Goal: Task Accomplishment & Management: Complete application form

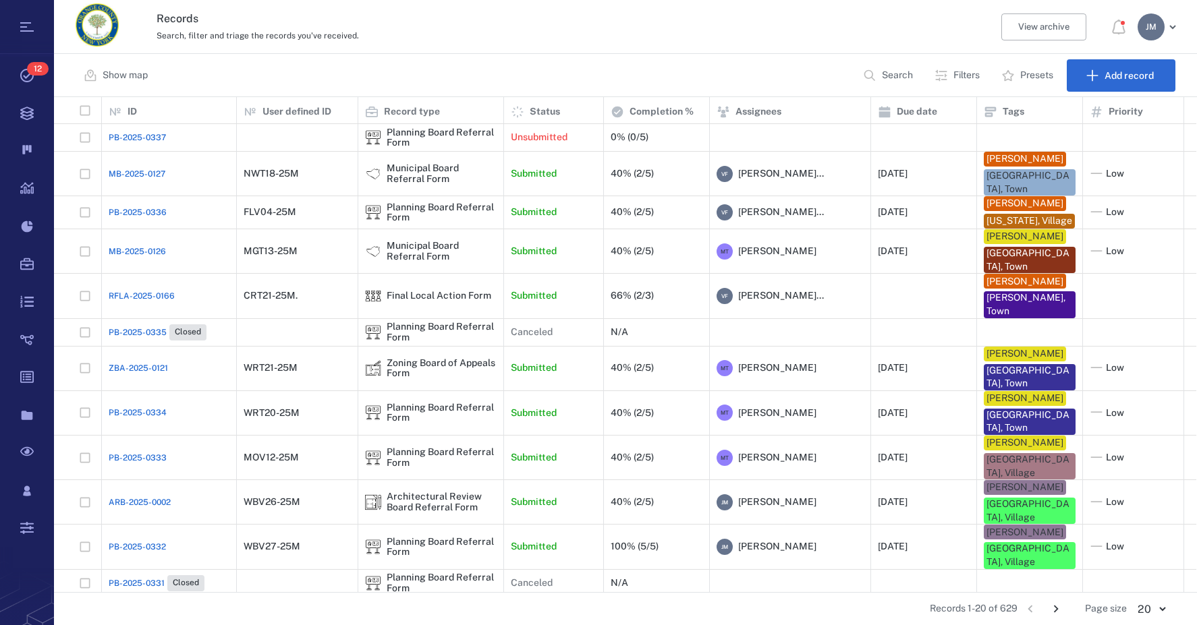
click at [947, 76] on button "Filters" at bounding box center [958, 75] width 64 height 32
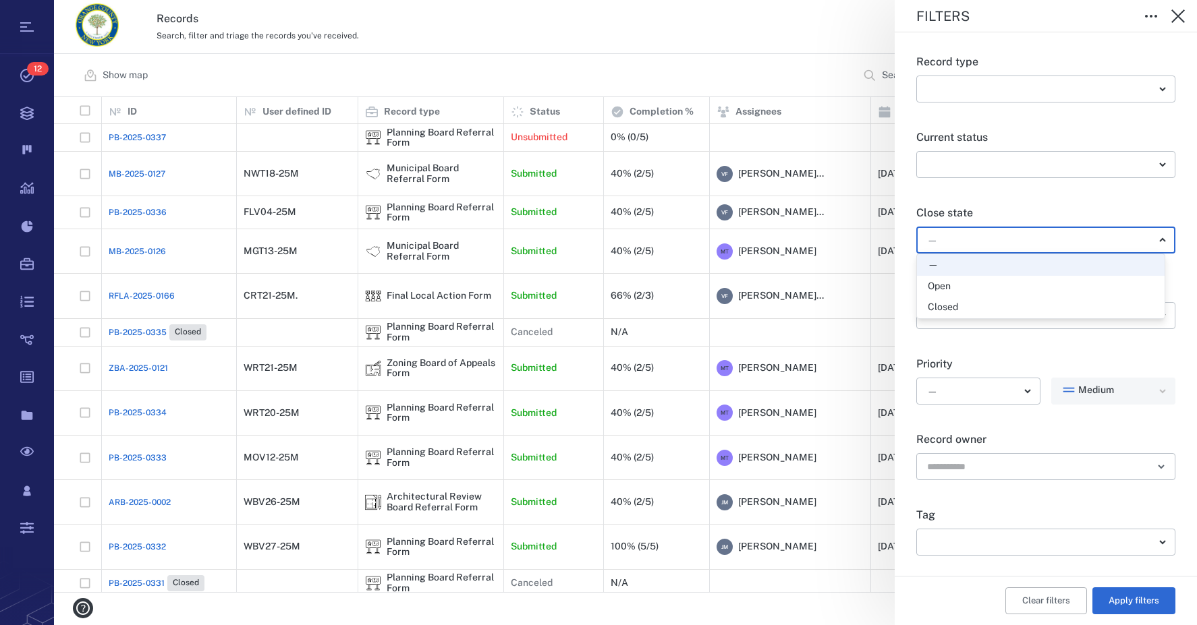
click at [955, 235] on body "Tasks 12 Records Boards Dashboard Reports Record types Guide steps Rules Form b…" at bounding box center [598, 312] width 1197 height 625
click at [945, 291] on div "Open" at bounding box center [939, 286] width 23 height 13
type input "*****"
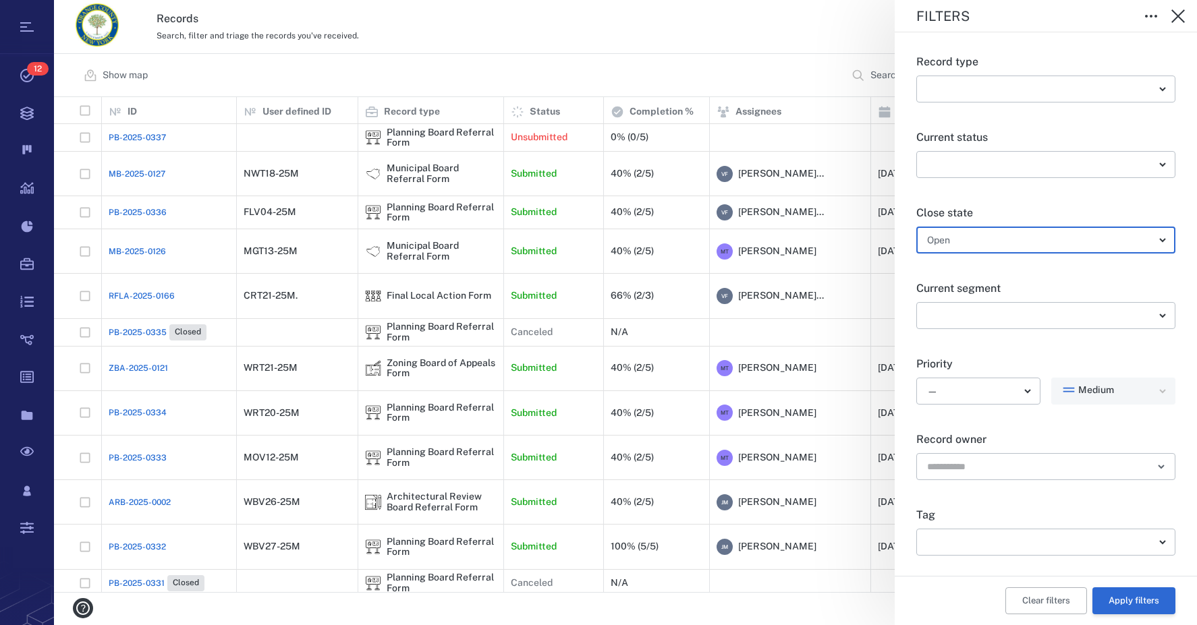
click at [1124, 599] on button "Apply filters" at bounding box center [1133, 601] width 83 height 27
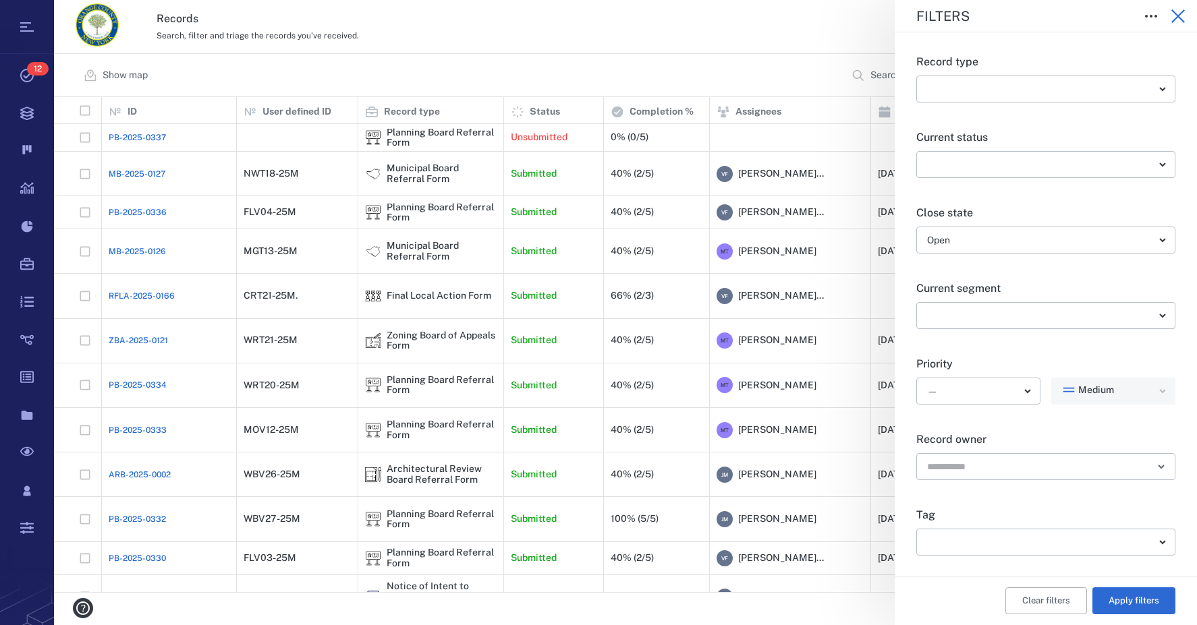
click at [1183, 16] on icon "button" at bounding box center [1178, 16] width 16 height 16
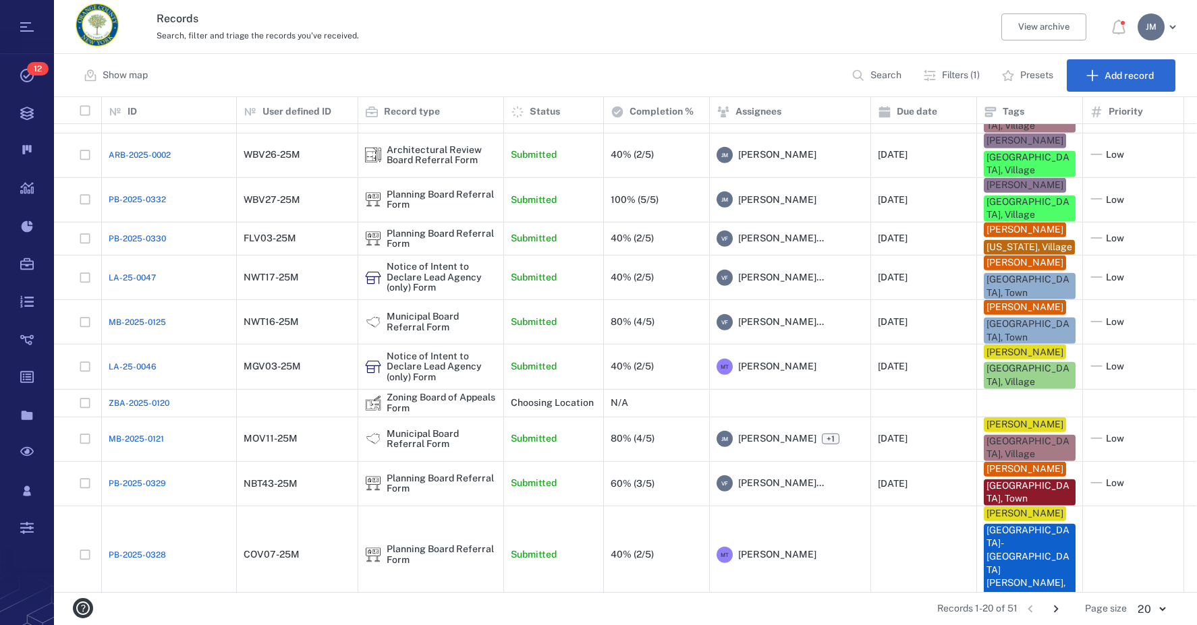
scroll to position [391, 0]
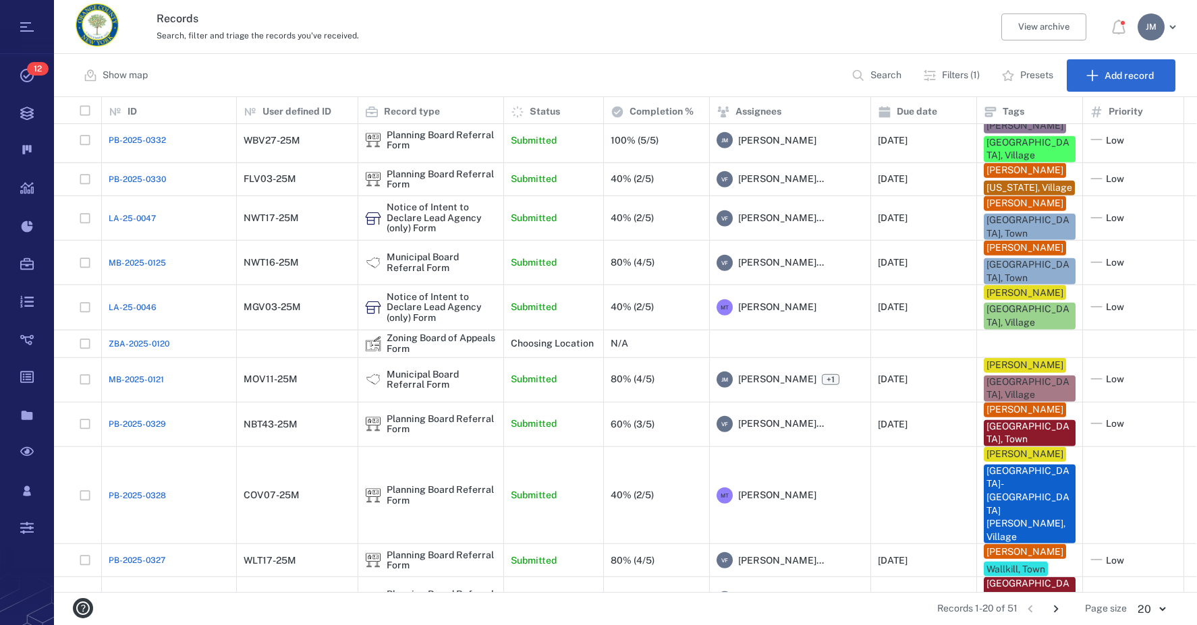
click at [1059, 605] on icon "Go to next page" at bounding box center [1056, 609] width 15 height 15
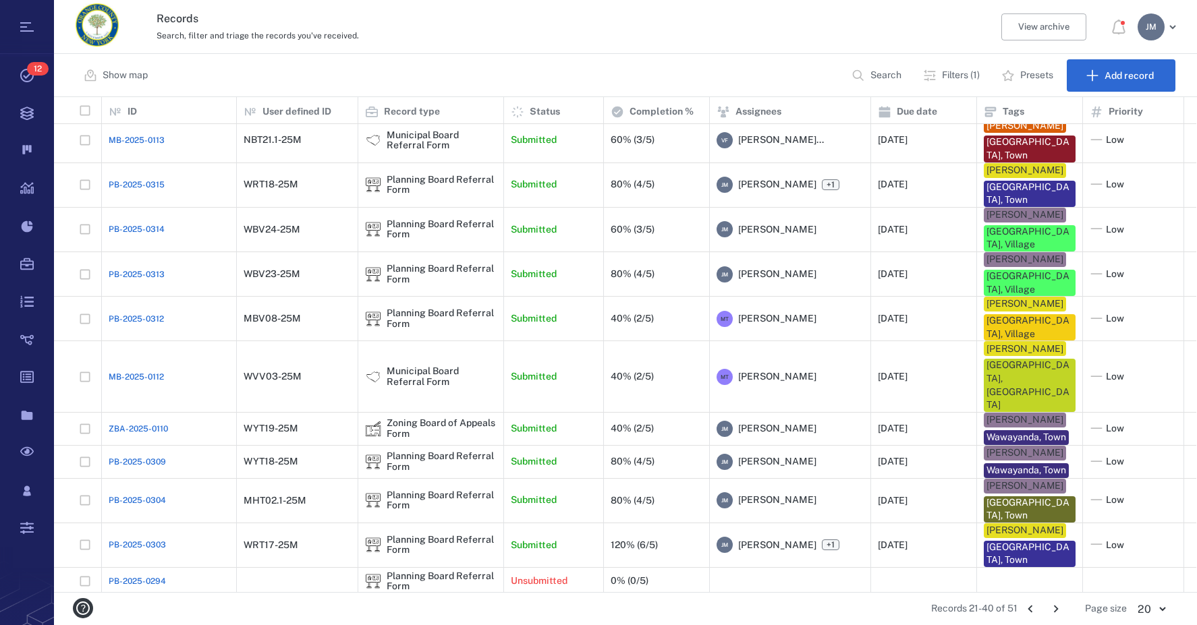
scroll to position [273, 0]
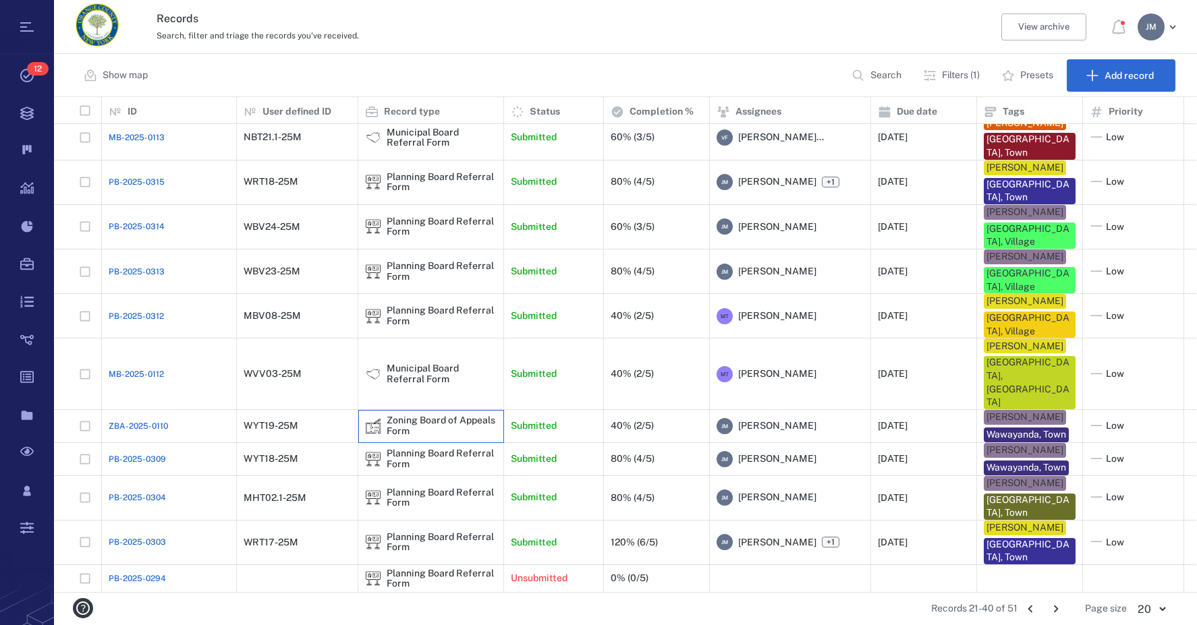
click at [387, 416] on div "Zoning Board of Appeals Form" at bounding box center [442, 426] width 110 height 21
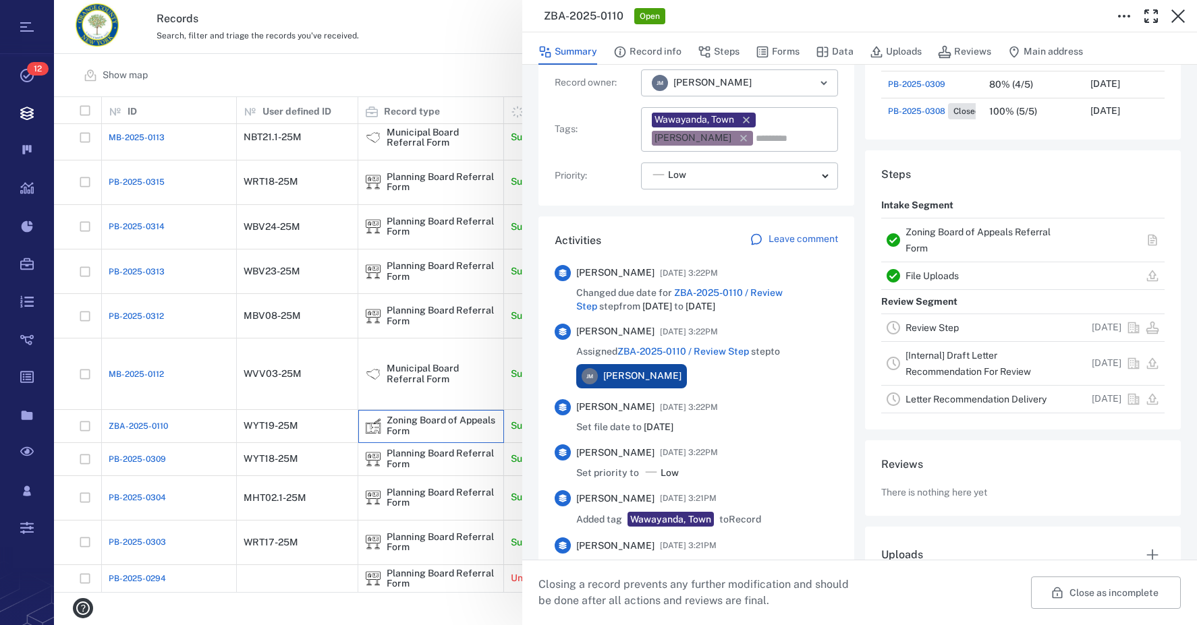
scroll to position [202, 0]
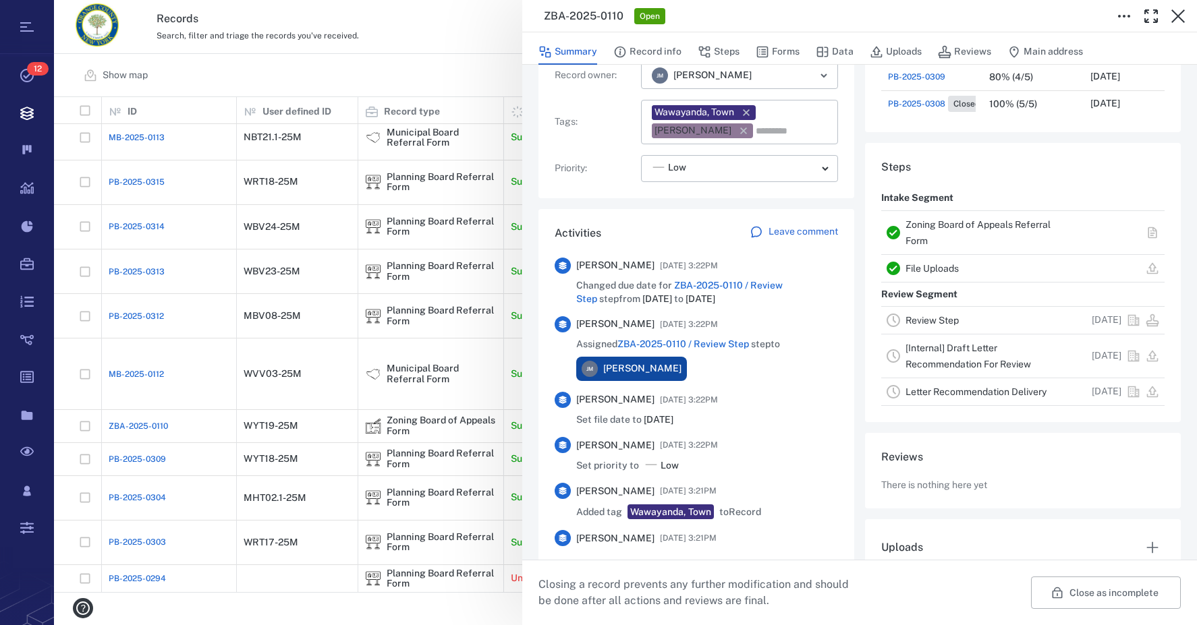
click at [943, 316] on link "Review Step" at bounding box center [931, 320] width 53 height 11
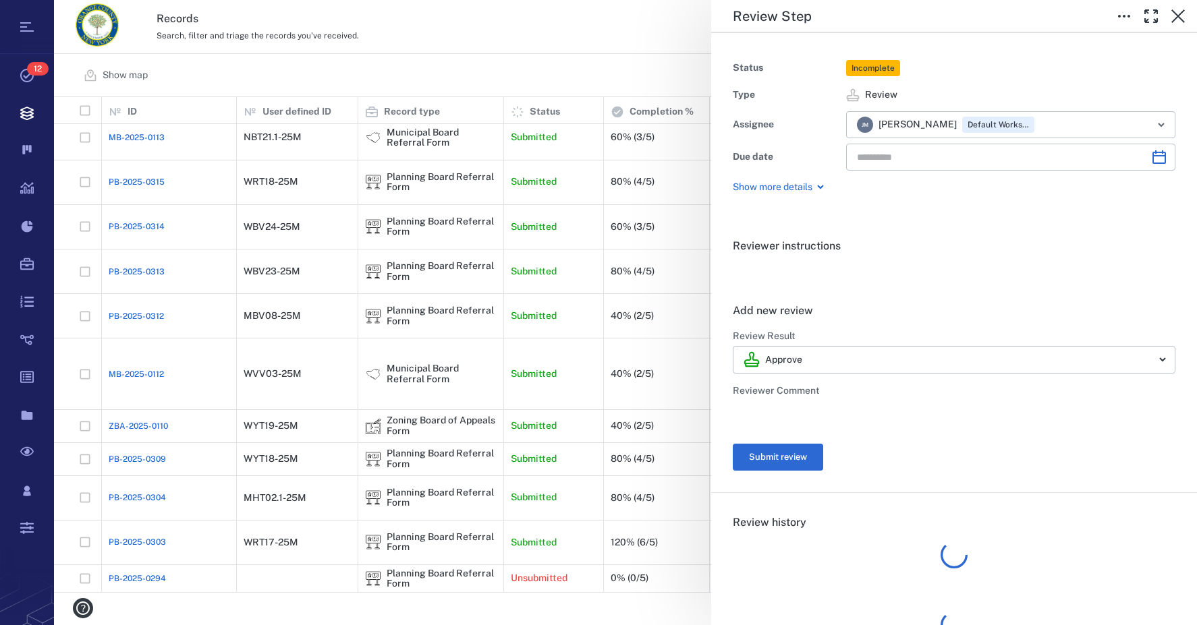
type input "**********"
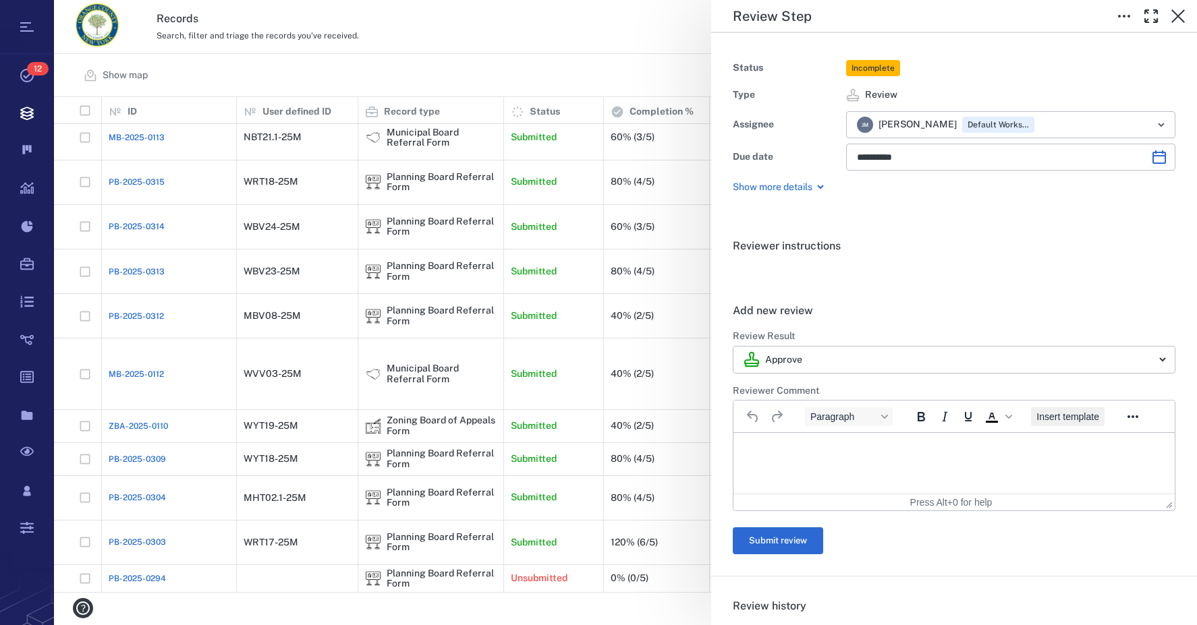
click at [1070, 419] on span "Insert template" at bounding box center [1067, 417] width 63 height 11
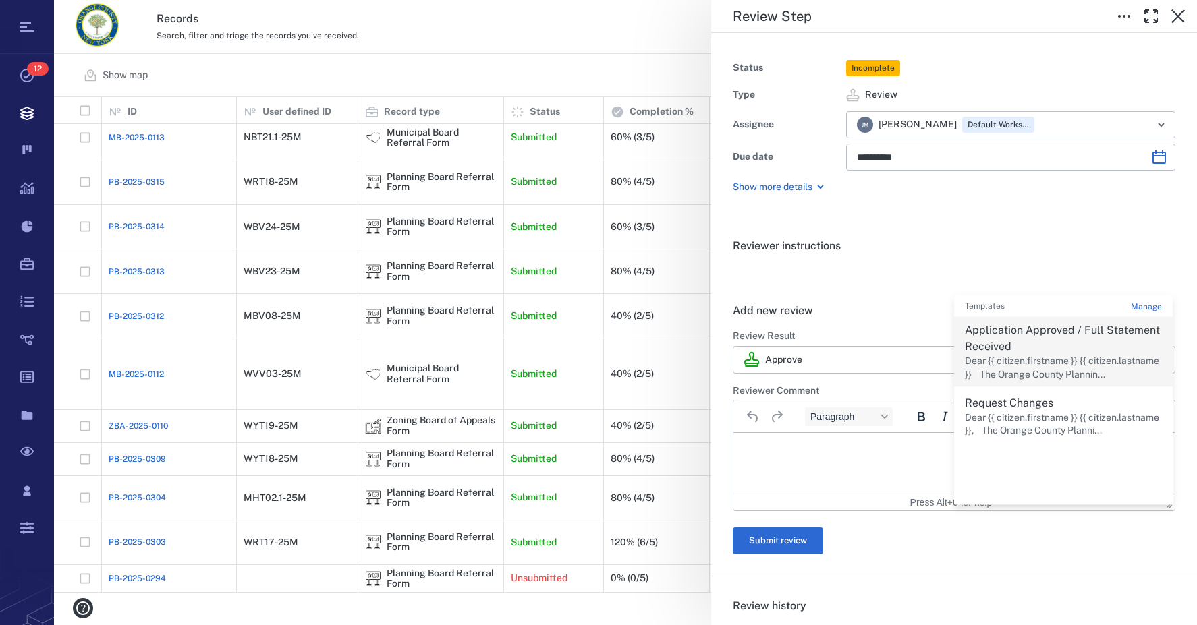
click at [1002, 351] on p "Application Approved / Full Statement Received" at bounding box center [1063, 339] width 197 height 32
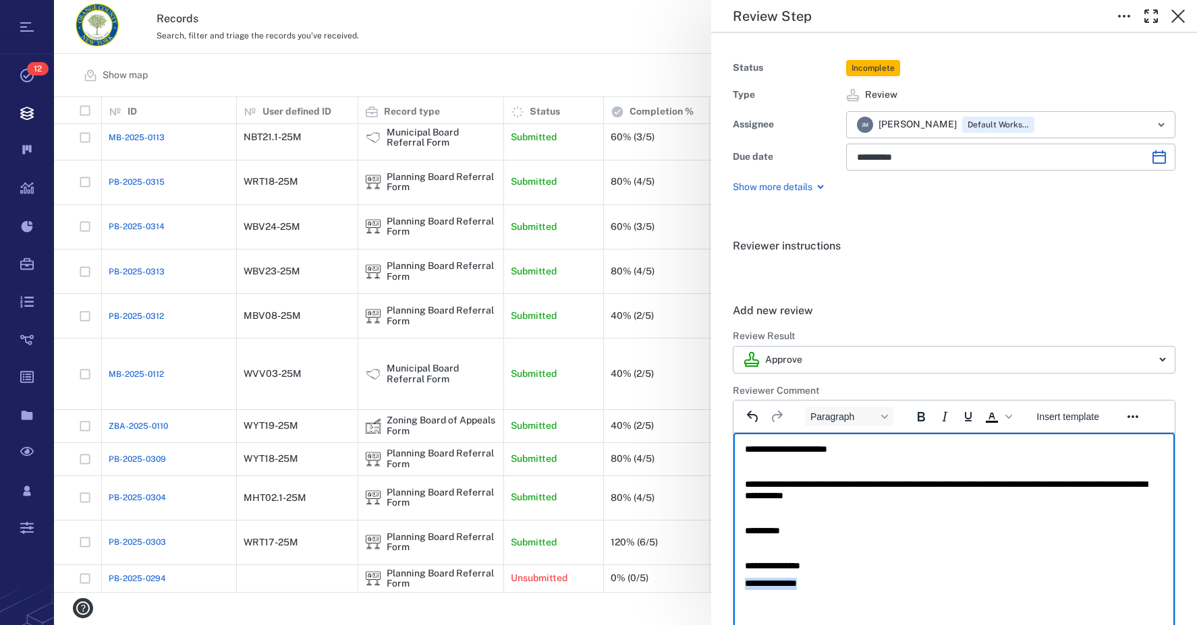
drag, startPoint x: 827, startPoint y: 581, endPoint x: 585, endPoint y: 603, distance: 243.2
click at [733, 600] on html "**********" at bounding box center [953, 516] width 441 height 167
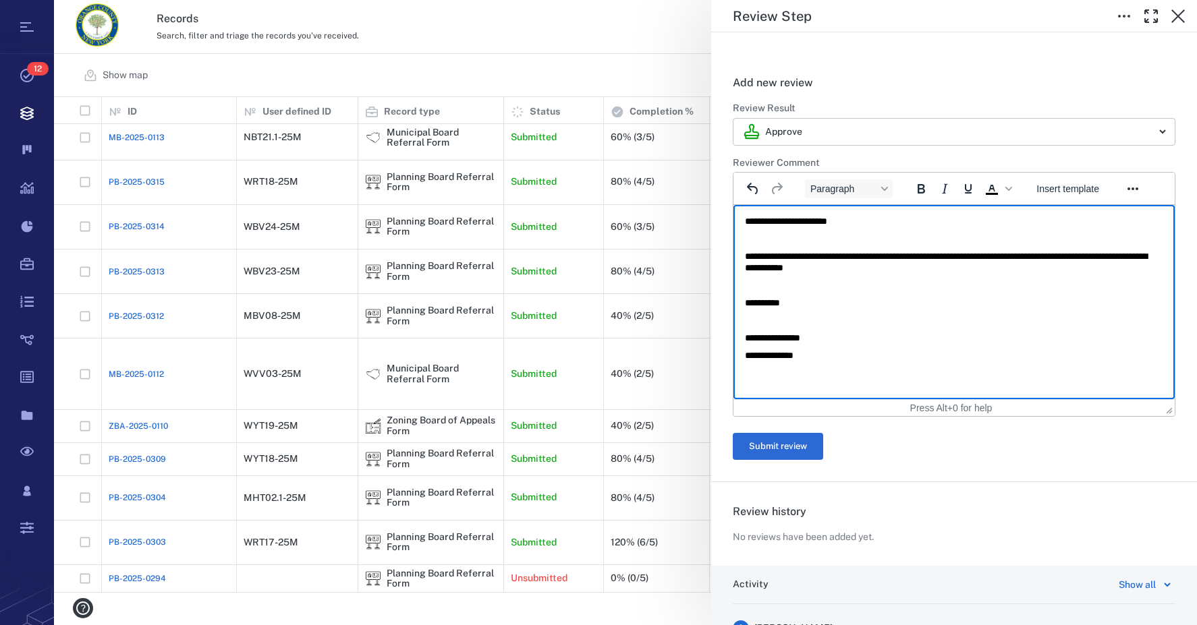
scroll to position [337, 0]
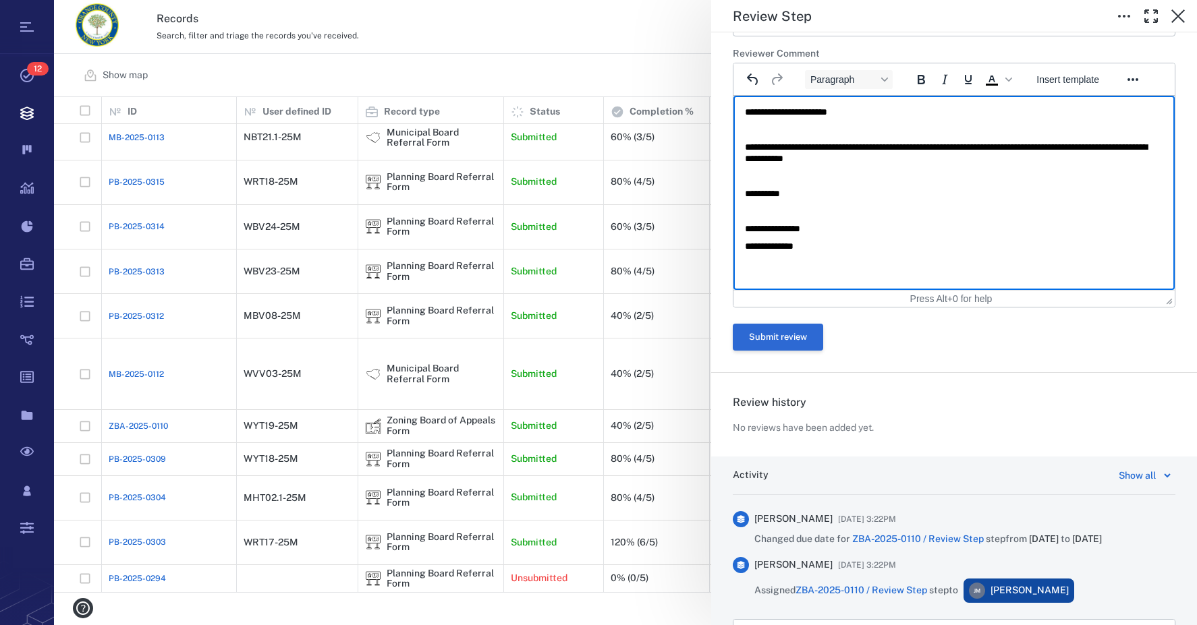
click at [752, 335] on button "Submit review" at bounding box center [778, 337] width 90 height 27
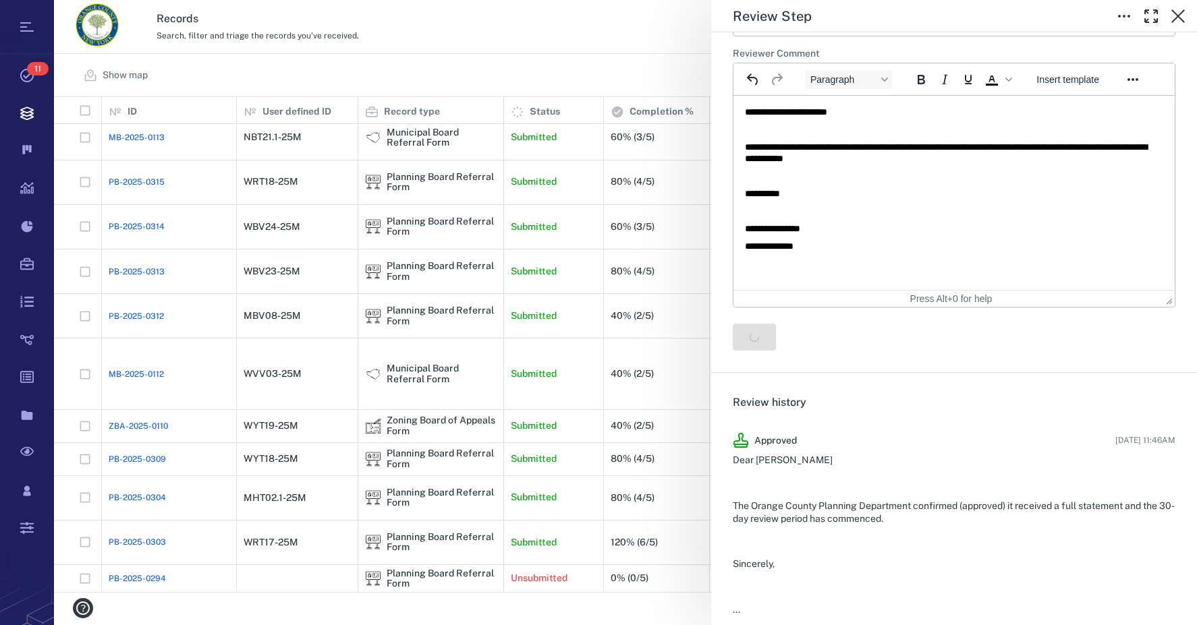
scroll to position [0, 0]
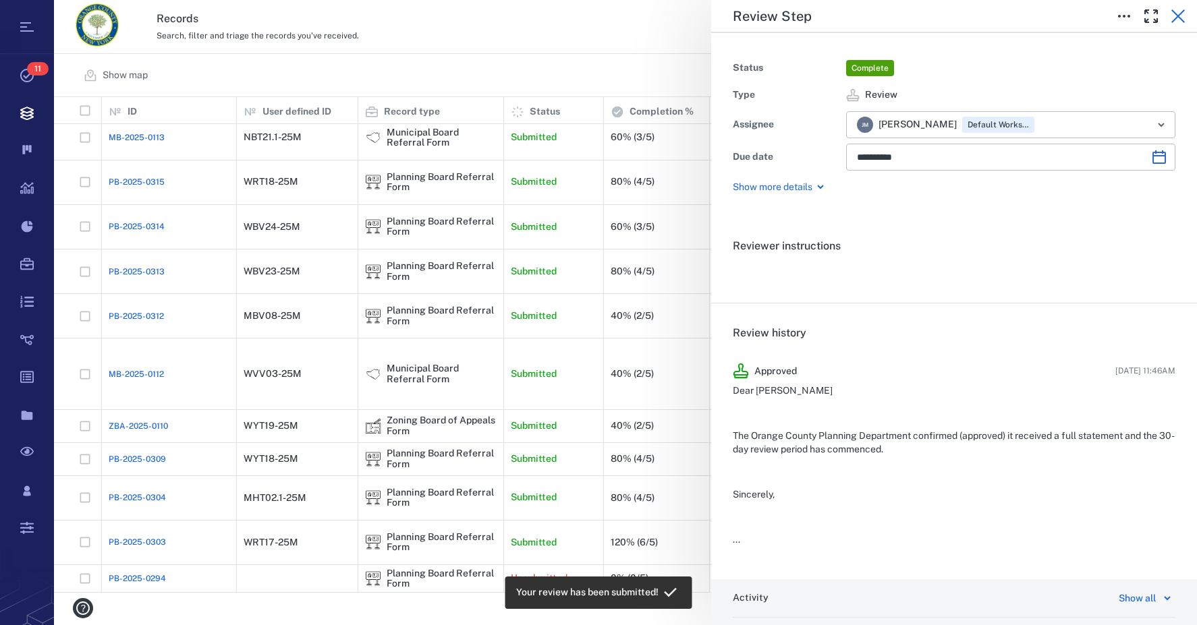
click at [1179, 8] on icon "button" at bounding box center [1178, 16] width 16 height 16
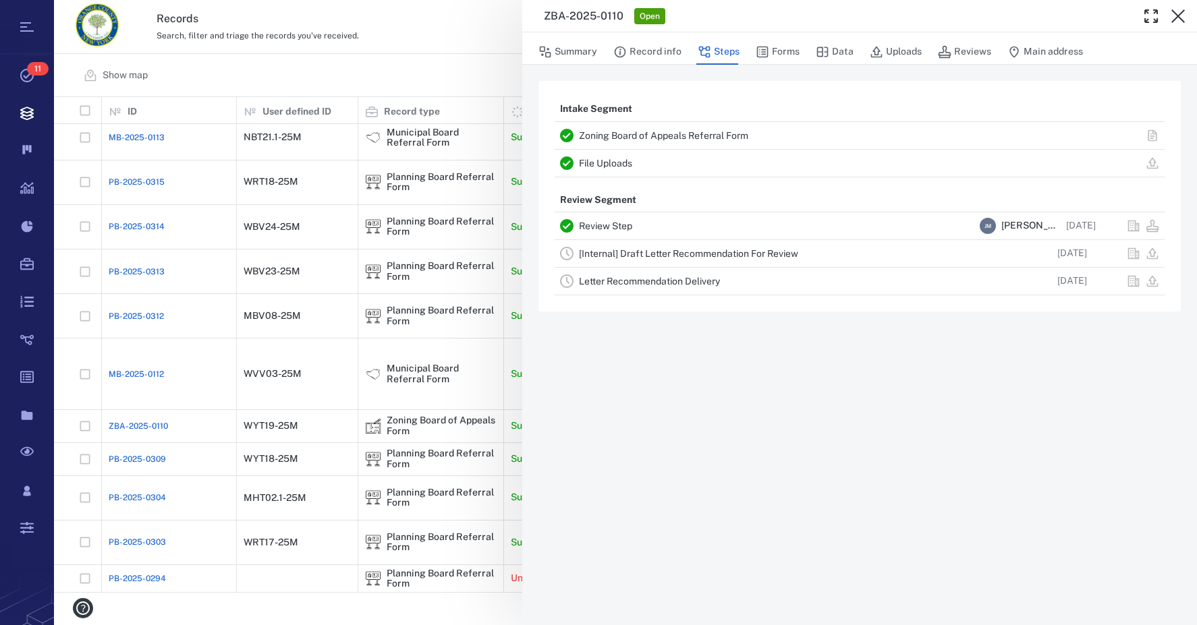
click at [708, 253] on link "[Internal] Draft Letter Recommendation For Review" at bounding box center [688, 253] width 219 height 11
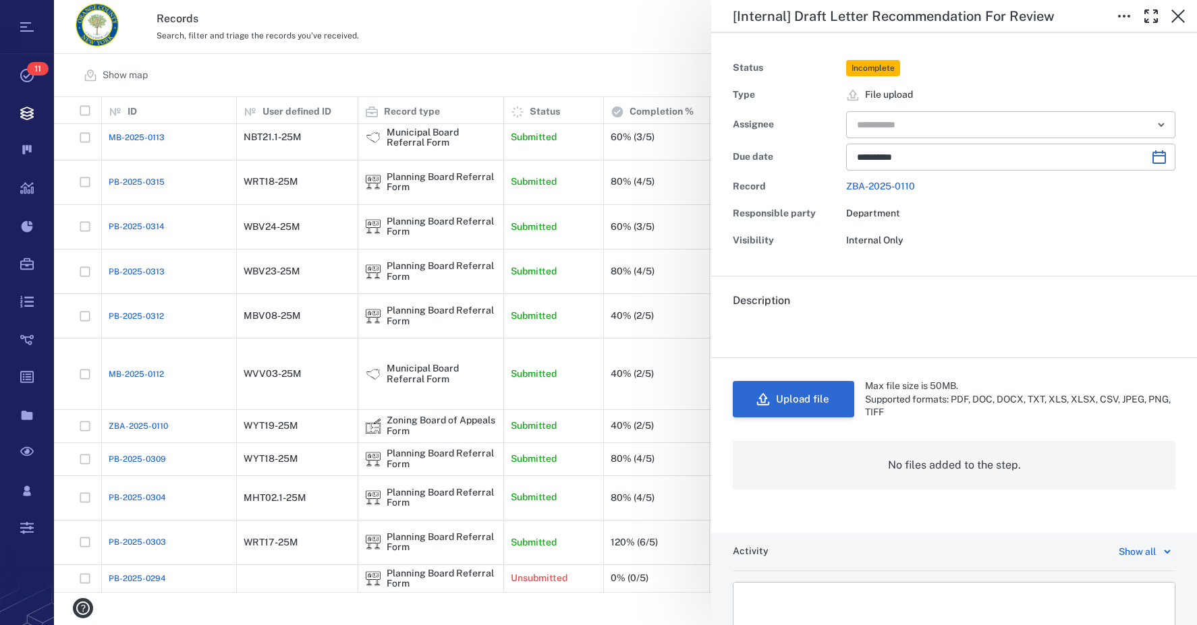
click at [822, 403] on button "Upload file" at bounding box center [793, 399] width 121 height 36
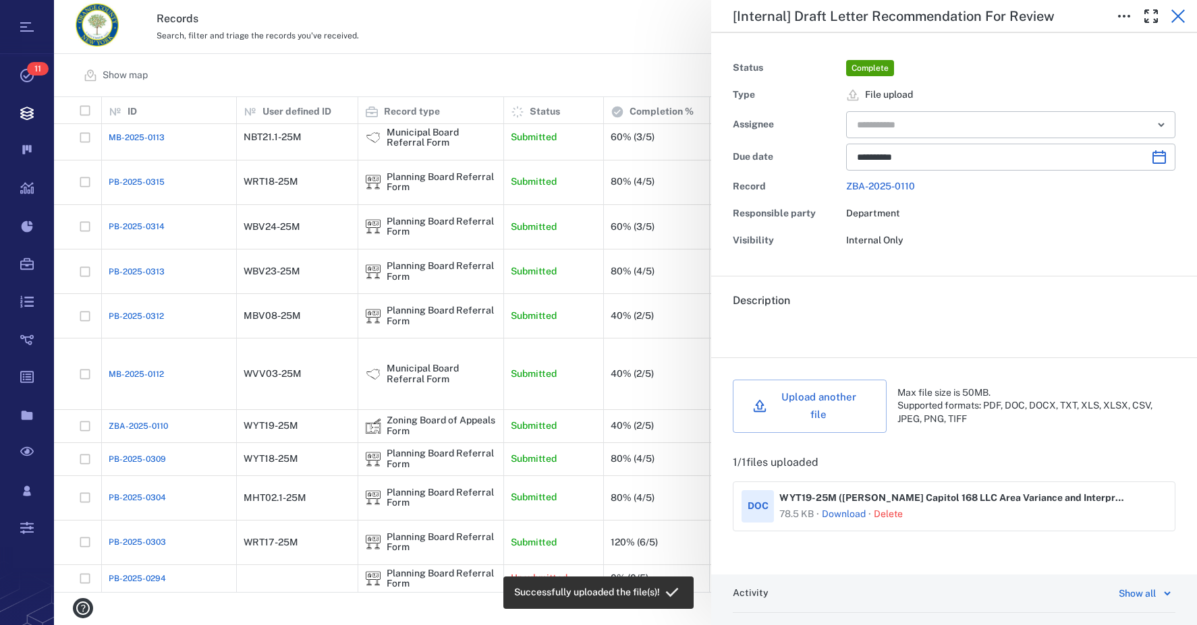
click at [1176, 15] on icon "button" at bounding box center [1177, 15] width 13 height 13
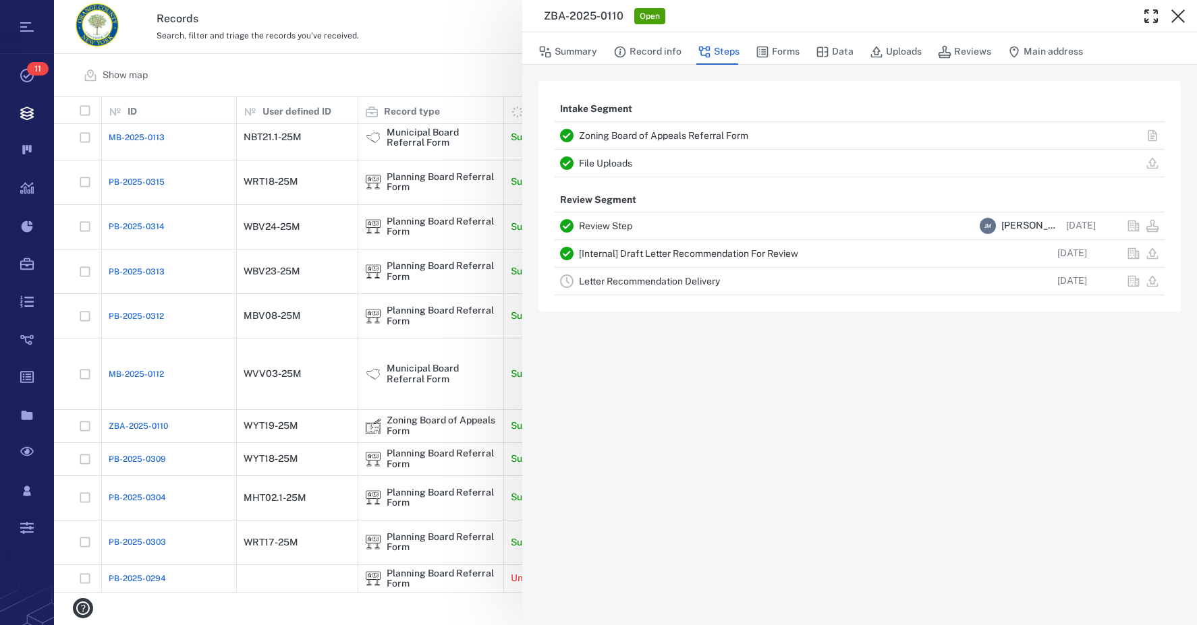
click at [1176, 15] on icon "button" at bounding box center [1177, 15] width 13 height 13
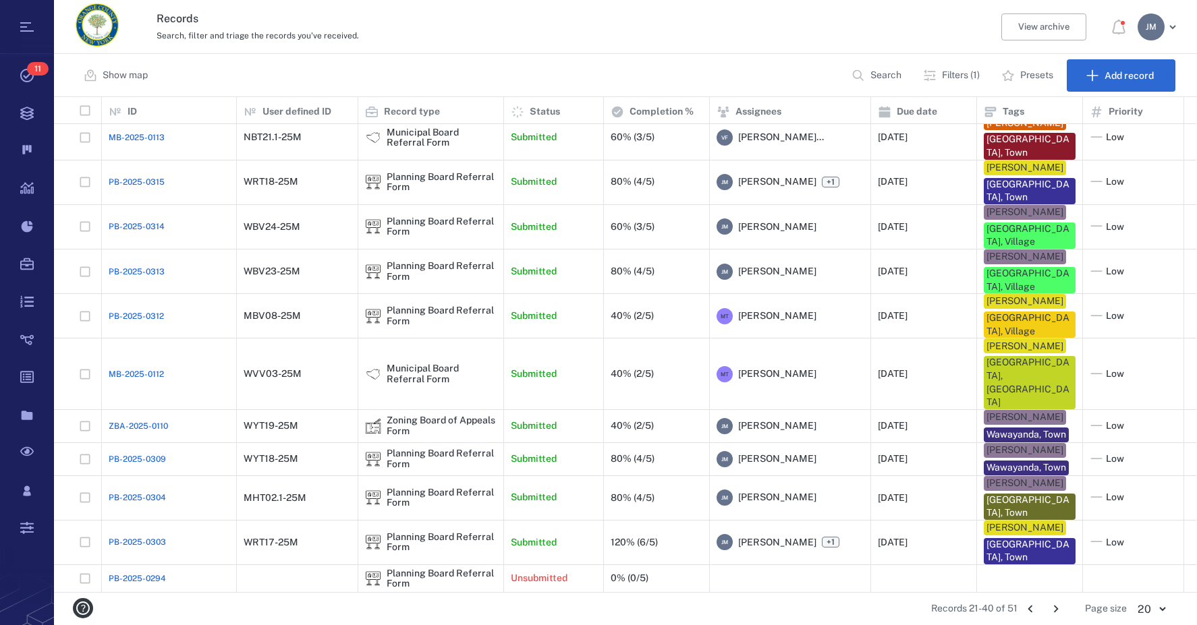
click at [1051, 612] on icon "Go to next page" at bounding box center [1056, 609] width 15 height 15
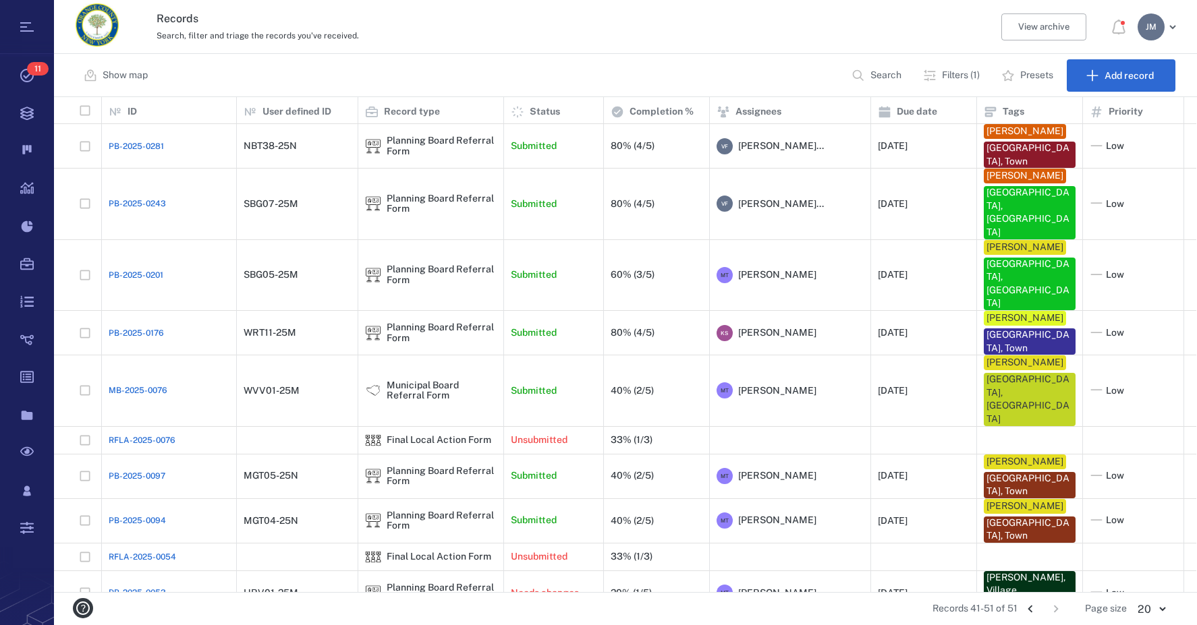
click at [1030, 609] on icon "Go to previous page" at bounding box center [1030, 609] width 5 height 7
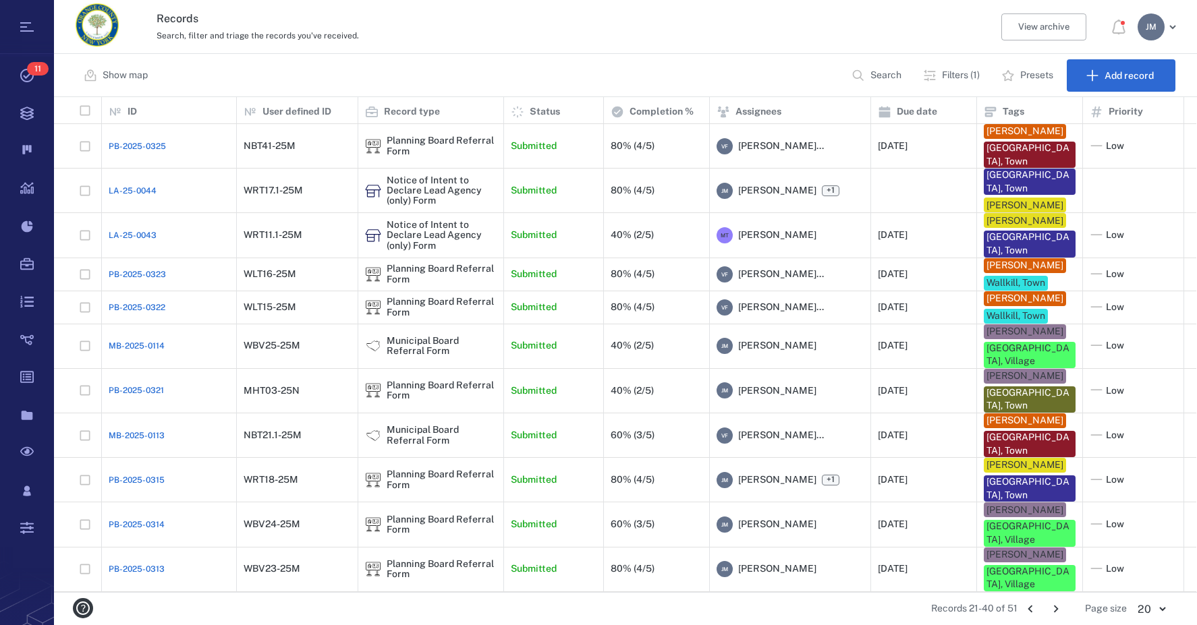
click at [1056, 605] on icon "Go to next page" at bounding box center [1056, 609] width 15 height 15
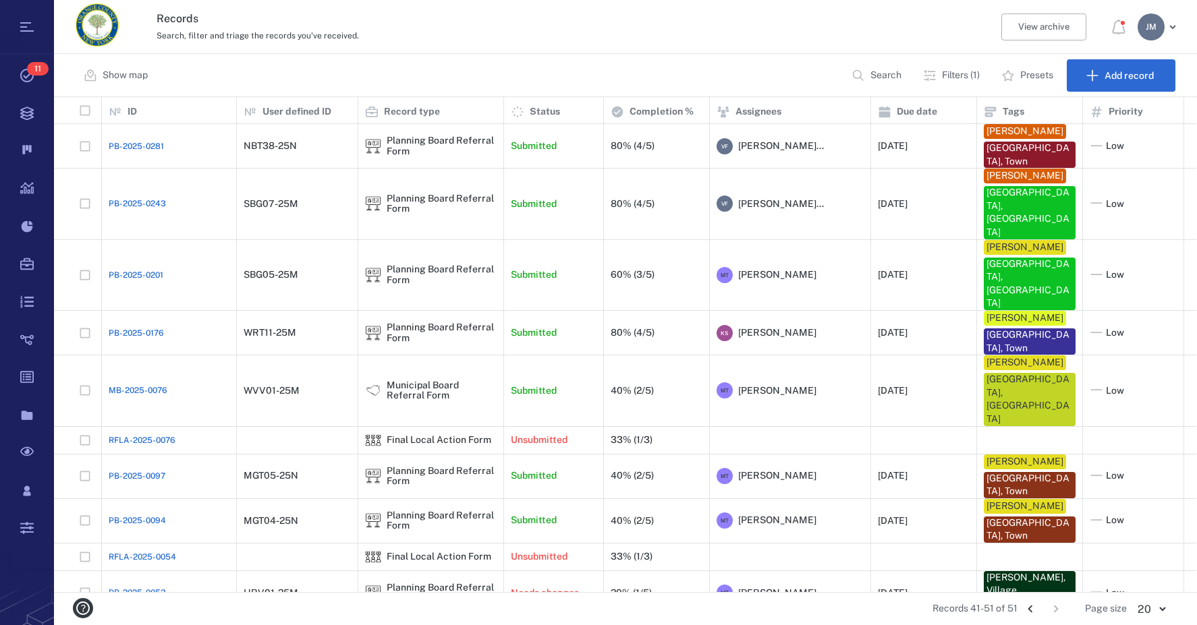
click at [1026, 607] on icon "Go to previous page" at bounding box center [1030, 609] width 15 height 15
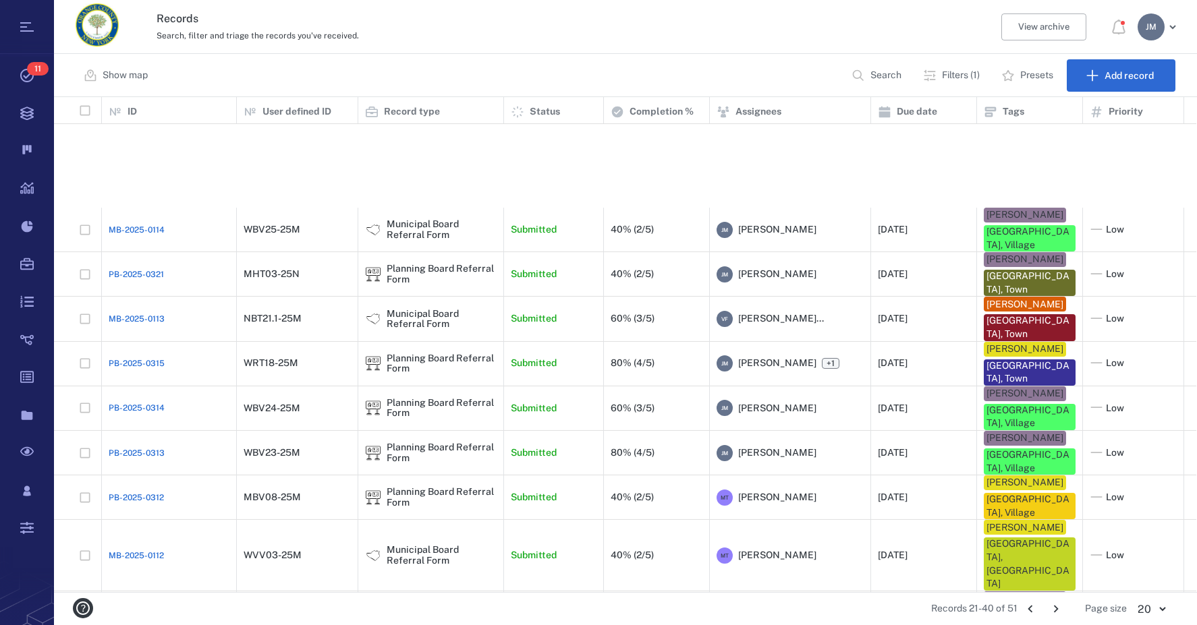
scroll to position [321, 0]
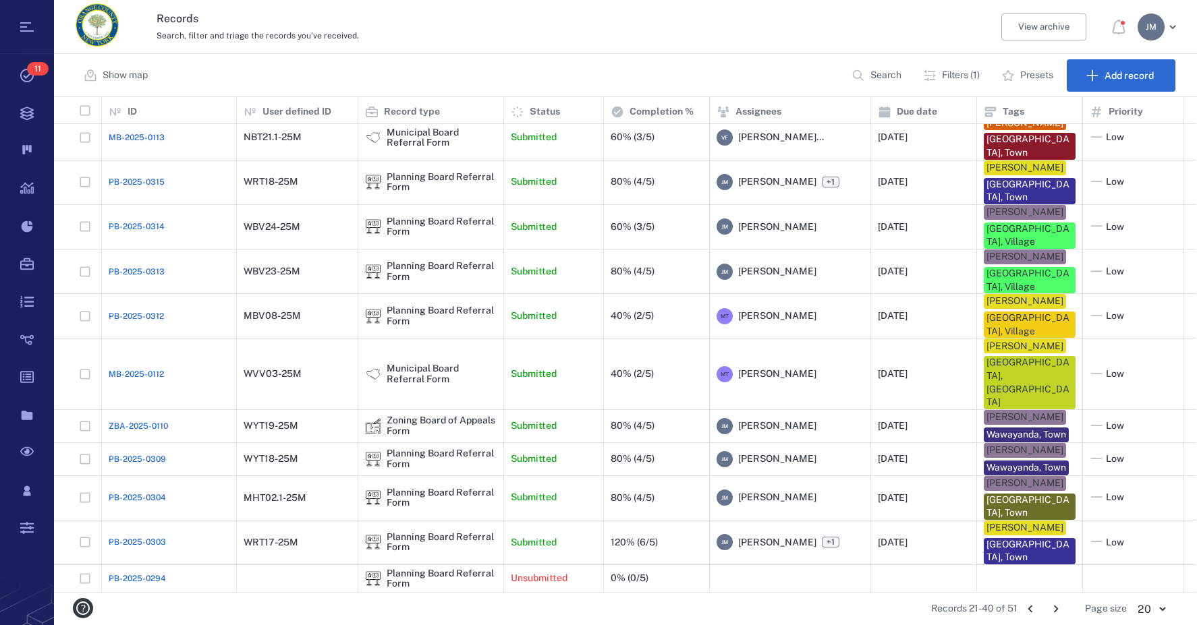
click at [1148, 33] on div "[PERSON_NAME]" at bounding box center [1151, 26] width 27 height 27
click at [1088, 114] on span "Log out" at bounding box center [1079, 117] width 33 height 13
